Goal: Find specific fact: Find specific fact

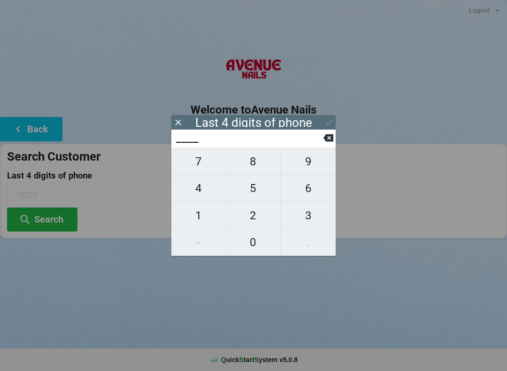
scroll to position [5, 0]
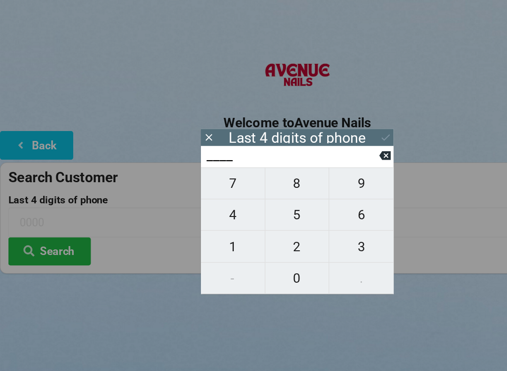
click at [252, 233] on span "0" at bounding box center [253, 242] width 54 height 20
type input "0___"
click at [263, 212] on span "2" at bounding box center [253, 216] width 54 height 20
type input "02__"
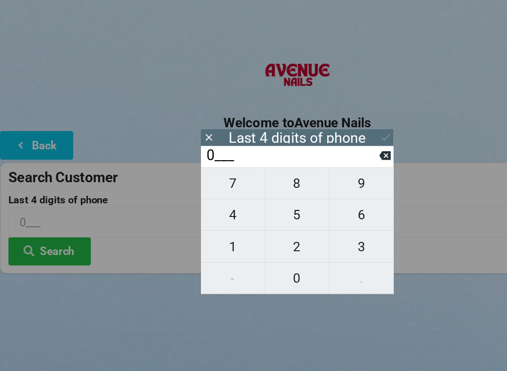
type input "02__"
click at [263, 158] on span "8" at bounding box center [253, 162] width 54 height 20
type input "028_"
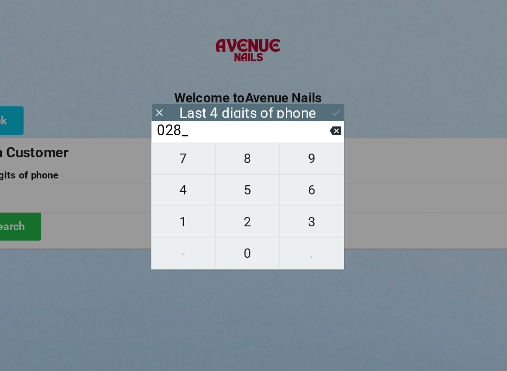
click at [171, 152] on span "7" at bounding box center [198, 162] width 54 height 20
type input "0287"
click at [22, 208] on button "Search" at bounding box center [42, 220] width 70 height 24
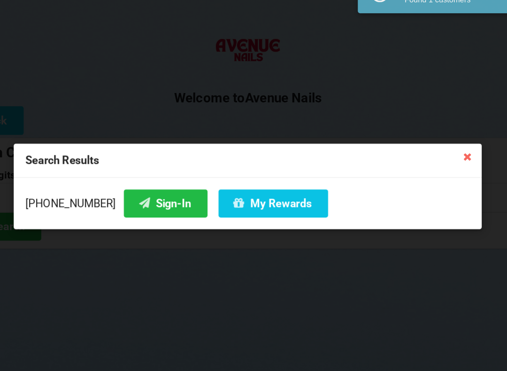
click at [148, 188] on button "Sign-In" at bounding box center [183, 200] width 71 height 24
